Goal: Transaction & Acquisition: Purchase product/service

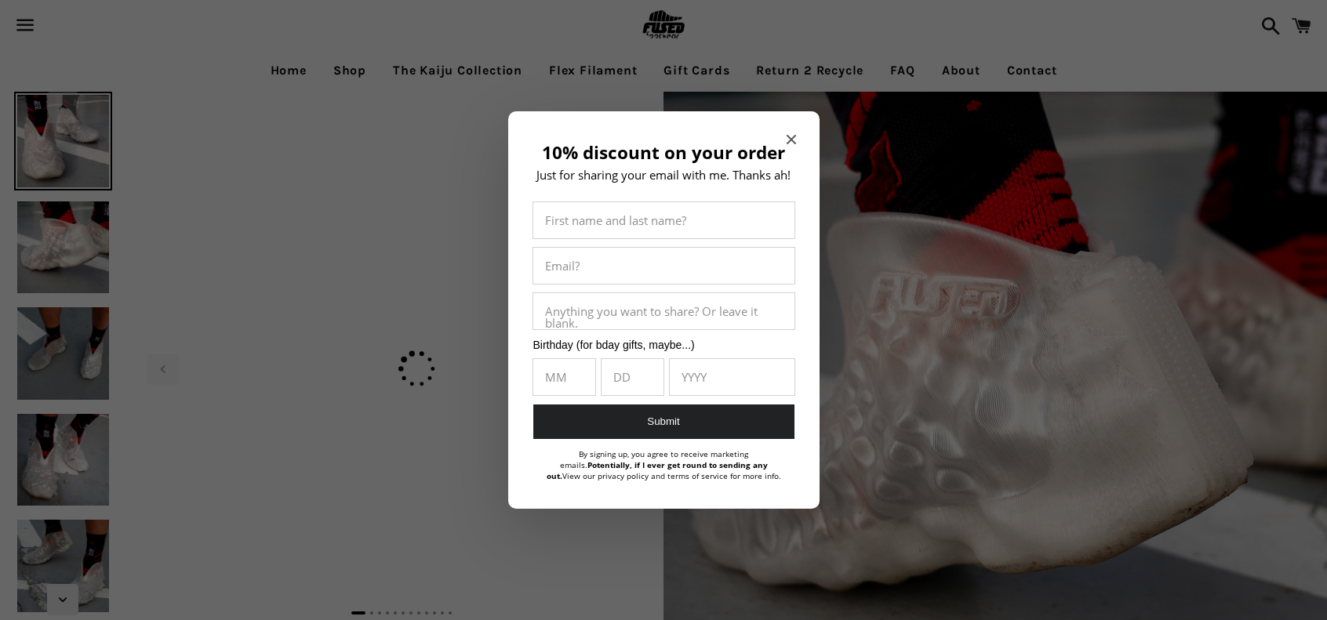
select select "**********"
click at [576, 71] on div at bounding box center [663, 310] width 1327 height 620
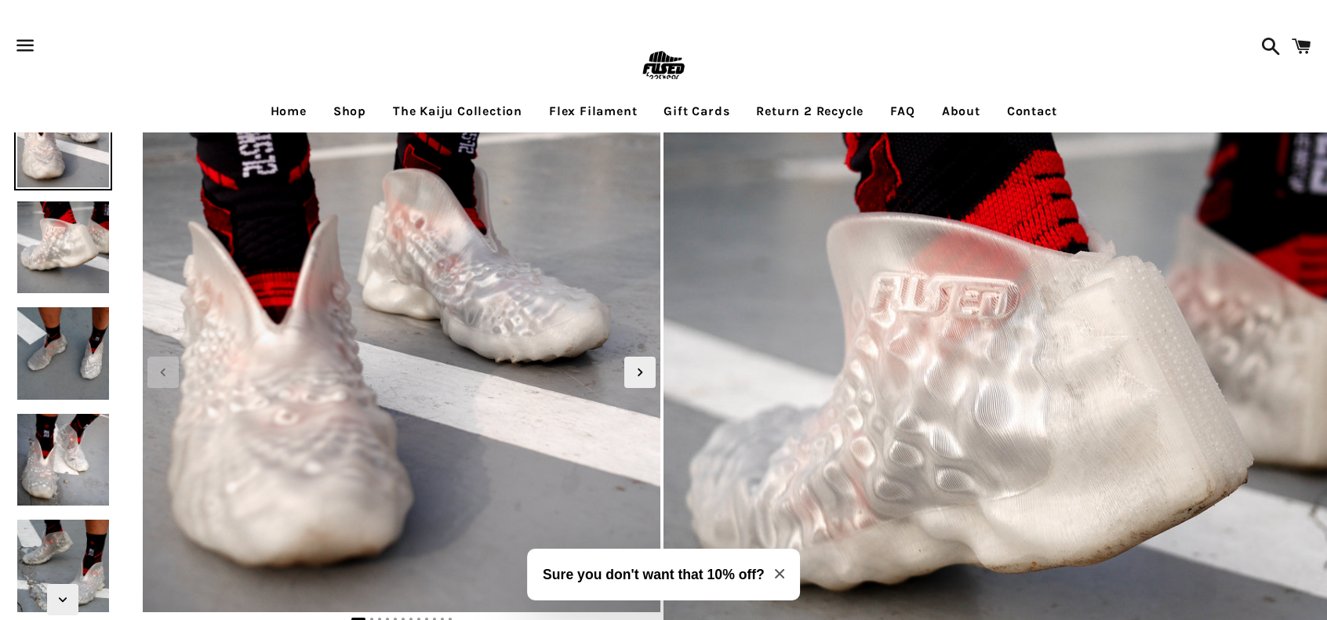
click at [764, 122] on link "Return 2 Recycle" at bounding box center [809, 111] width 131 height 39
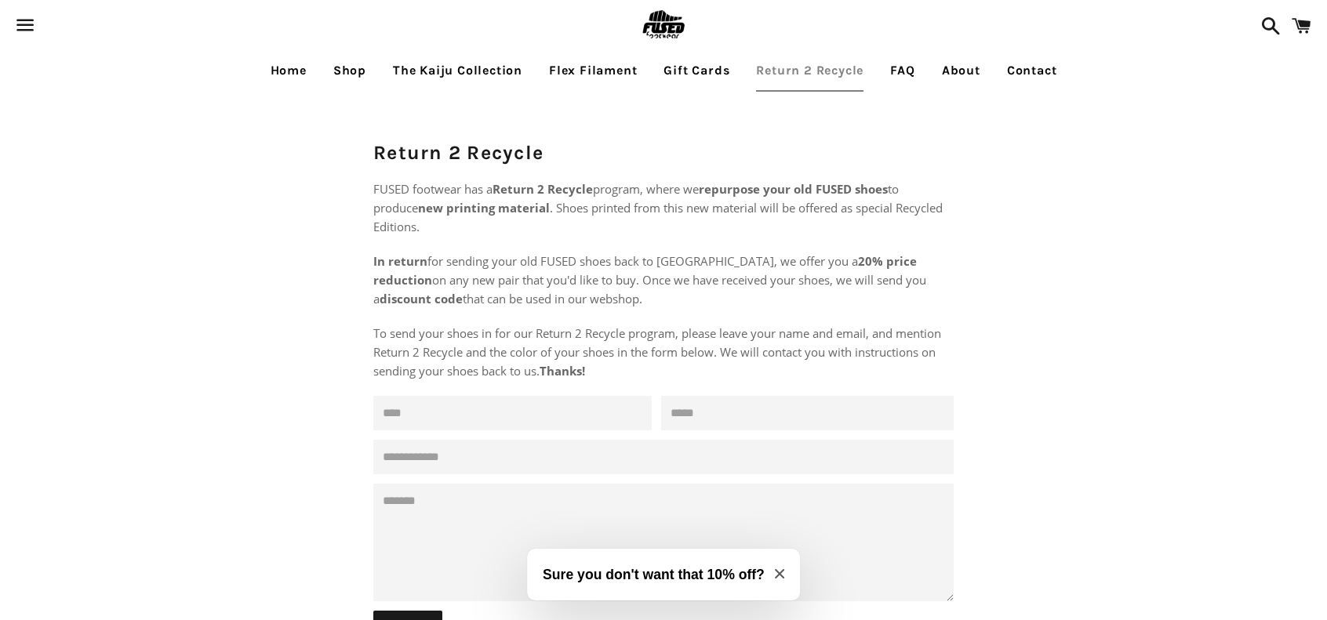
click at [1315, 25] on span at bounding box center [1301, 25] width 35 height 47
